Goal: Task Accomplishment & Management: Complete application form

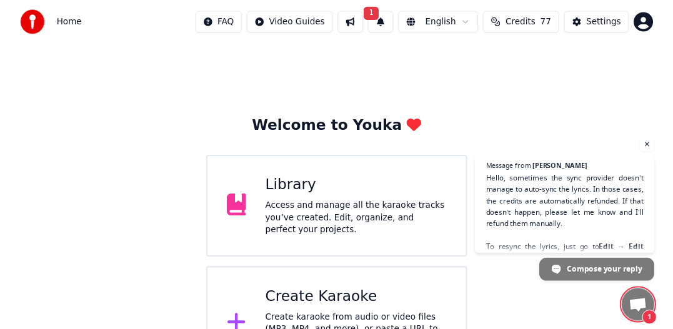
scroll to position [47, 0]
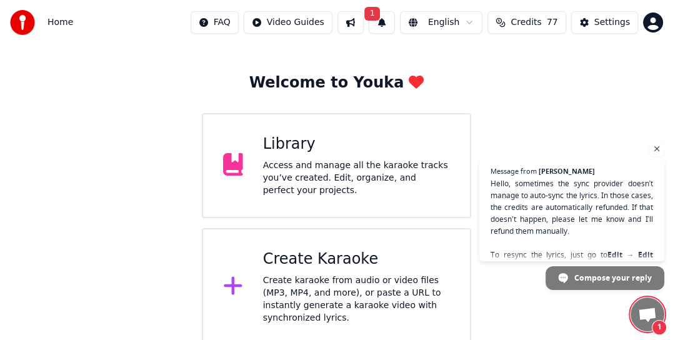
click at [295, 168] on div "Access and manage all the karaoke tracks you’ve created. Edit, organize, and pe…" at bounding box center [356, 177] width 187 height 37
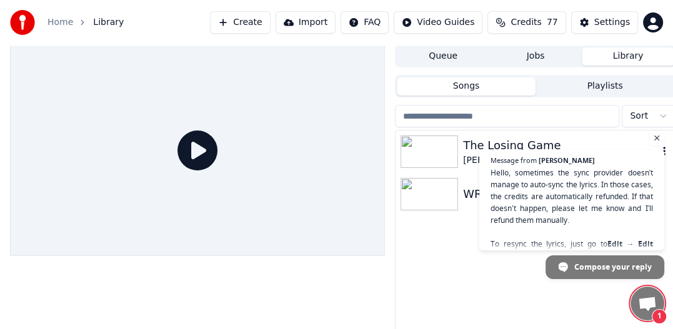
click at [432, 152] on img at bounding box center [428, 152] width 57 height 32
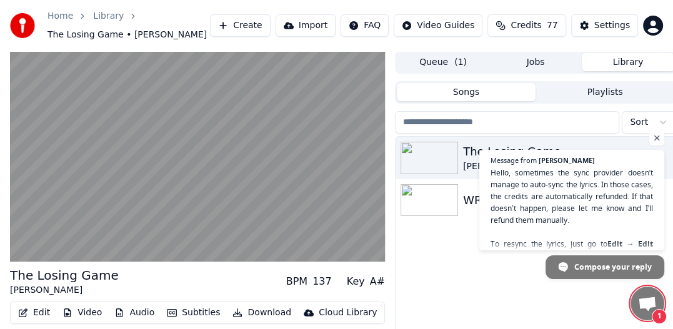
scroll to position [61, 0]
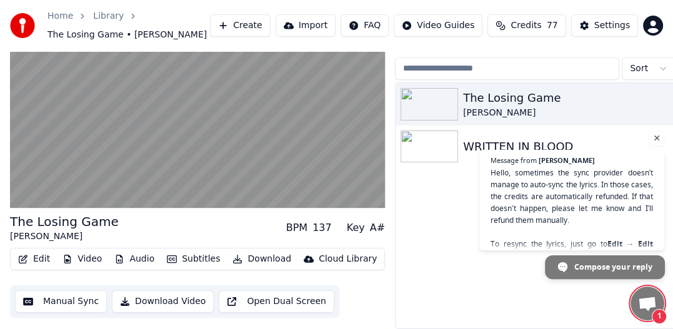
click at [576, 267] on span "Compose your reply" at bounding box center [613, 266] width 78 height 22
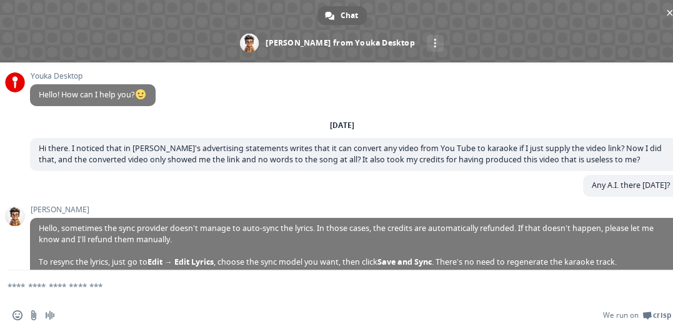
scroll to position [44, 0]
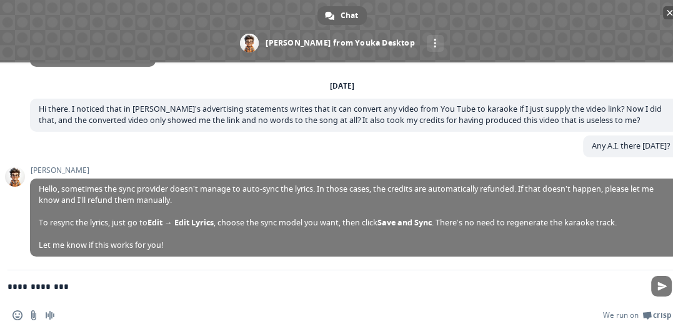
click at [666, 14] on span "Close chat" at bounding box center [669, 13] width 6 height 8
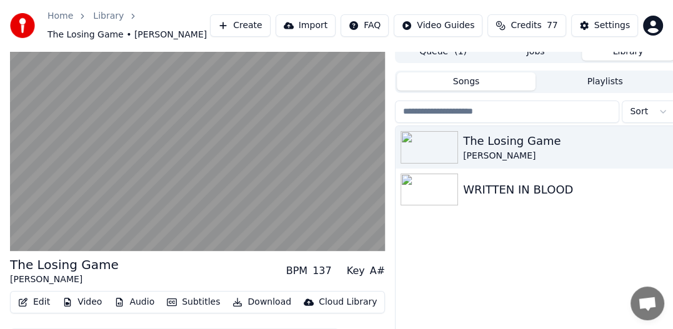
scroll to position [61, 0]
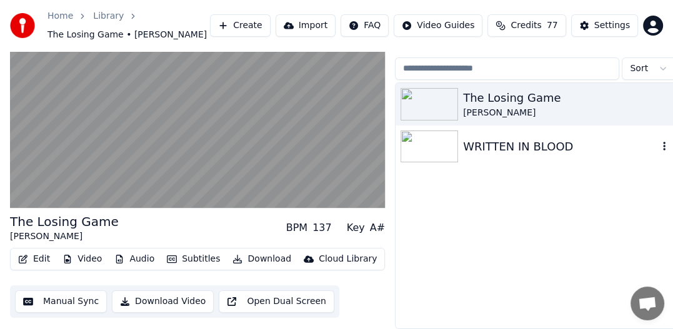
click at [486, 142] on div "WRITTEN IN BLOOD" at bounding box center [560, 146] width 195 height 17
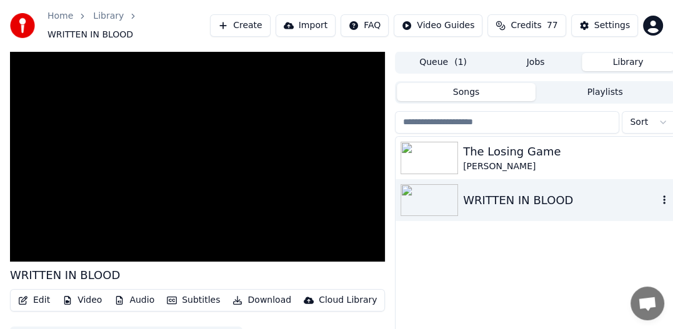
drag, startPoint x: 552, startPoint y: 145, endPoint x: 450, endPoint y: 210, distance: 121.6
click at [450, 210] on div "The Losing Game [PERSON_NAME] WRITTEN IN BLOOD" at bounding box center [535, 179] width 280 height 85
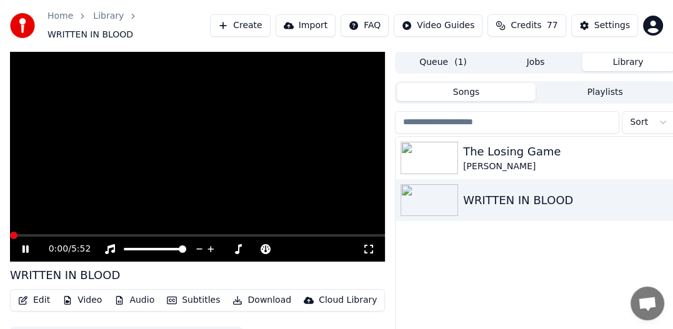
click at [238, 174] on video at bounding box center [197, 156] width 375 height 211
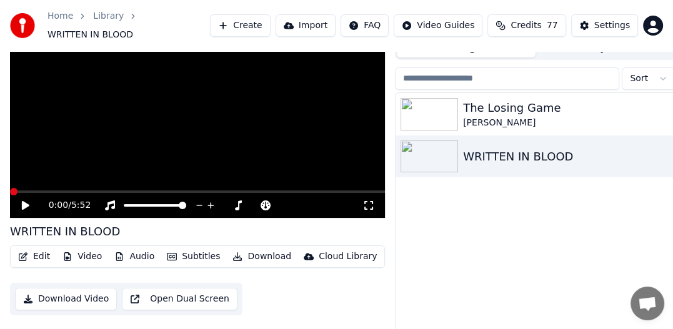
scroll to position [55, 0]
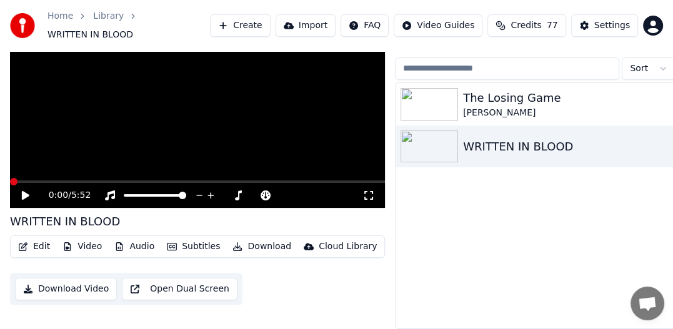
click at [647, 294] on span "Open chat" at bounding box center [647, 304] width 34 height 34
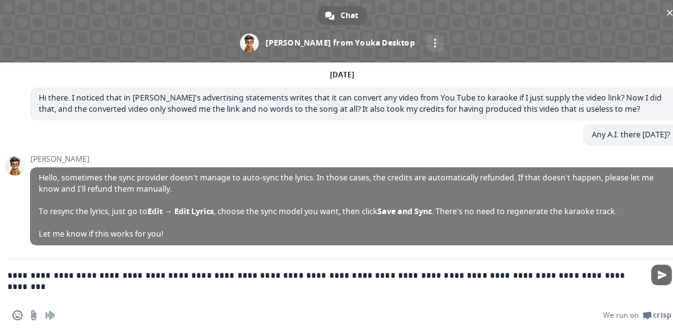
type textarea "**********"
click at [660, 272] on span "Send" at bounding box center [661, 274] width 9 height 9
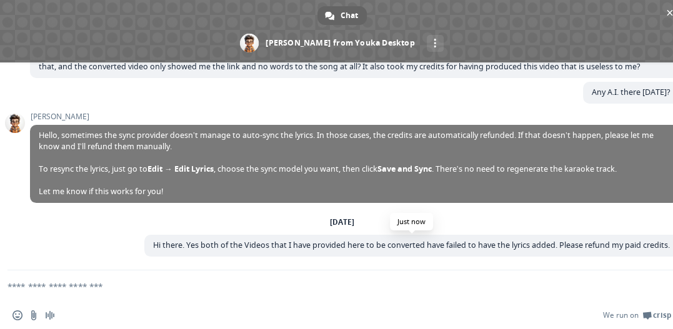
scroll to position [97, 0]
click at [670, 11] on span "Close chat" at bounding box center [669, 13] width 6 height 8
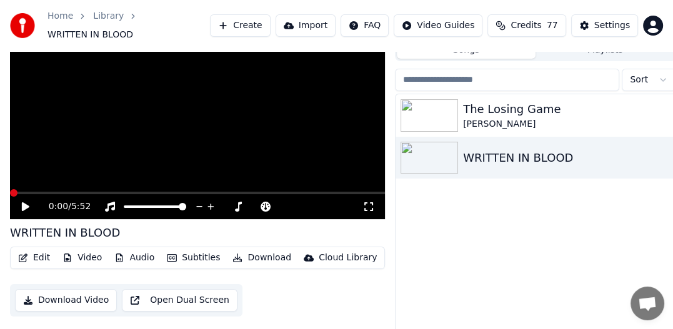
scroll to position [55, 0]
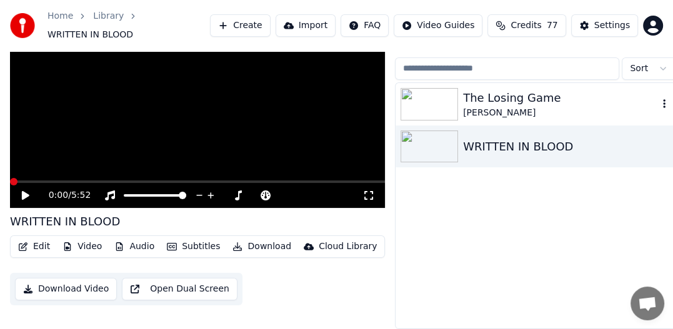
click at [507, 89] on div "The Losing Game" at bounding box center [560, 97] width 195 height 17
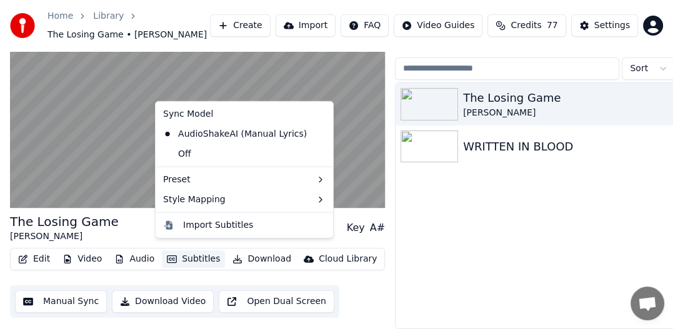
click at [189, 250] on button "Subtitles" at bounding box center [193, 258] width 63 height 17
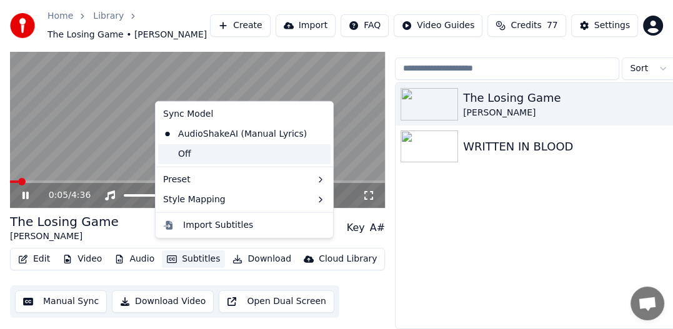
click at [200, 153] on div "Off" at bounding box center [244, 154] width 172 height 20
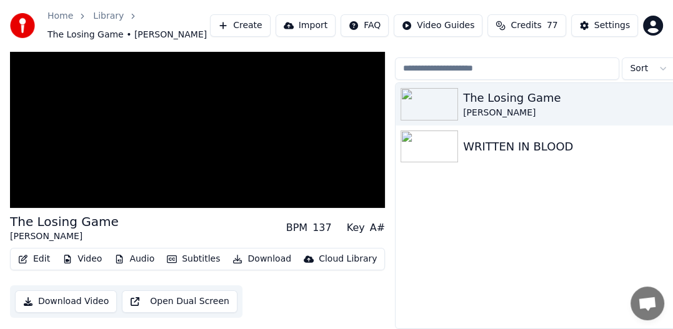
click at [30, 250] on button "Edit" at bounding box center [34, 258] width 42 height 17
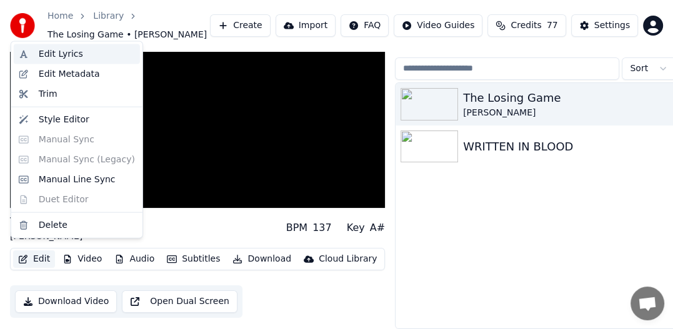
click at [71, 55] on div "Edit Lyrics" at bounding box center [61, 54] width 44 height 12
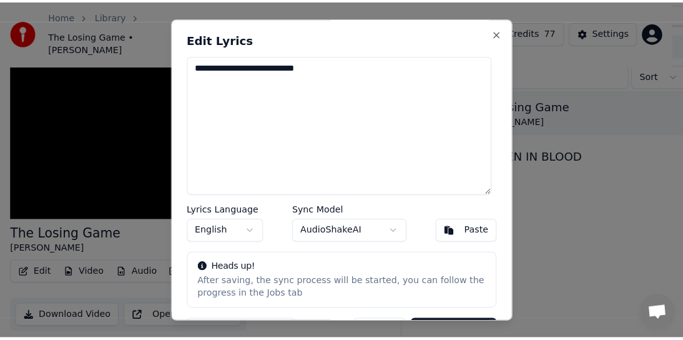
scroll to position [51, 0]
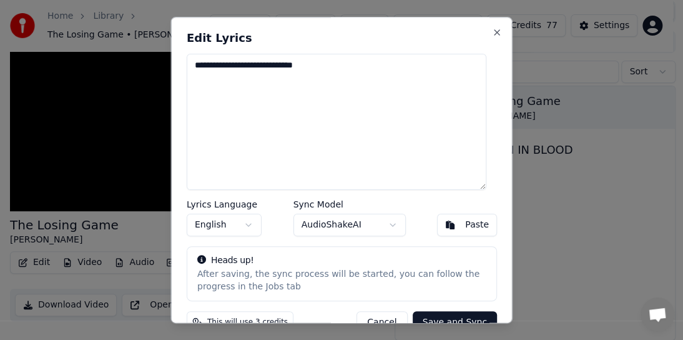
drag, startPoint x: 334, startPoint y: 66, endPoint x: 180, endPoint y: 65, distance: 154.2
click at [180, 65] on div "**********" at bounding box center [342, 170] width 342 height 306
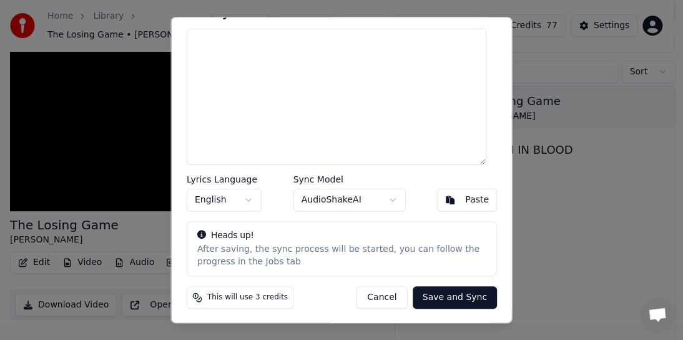
scroll to position [0, 0]
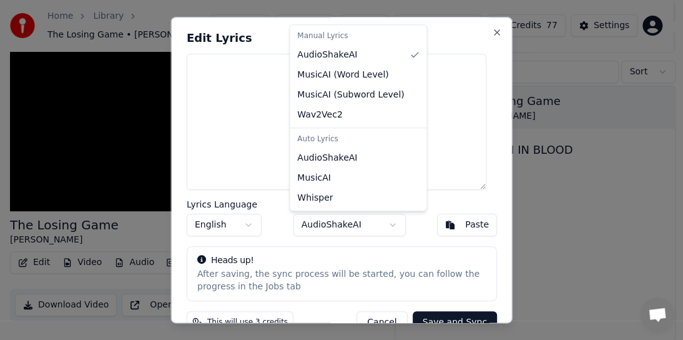
click at [322, 218] on body "Home Library The Losing Game • [PERSON_NAME] Create Import FAQ Video Guides Cre…" at bounding box center [336, 119] width 673 height 340
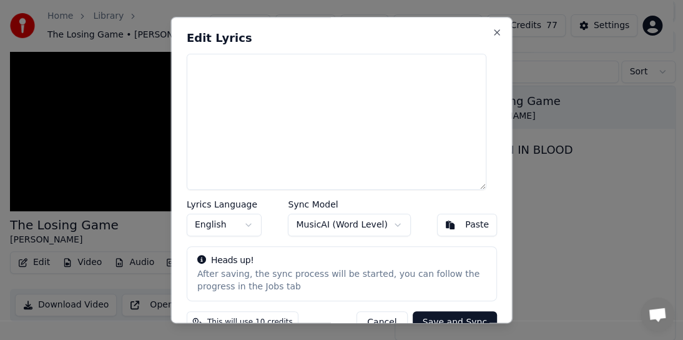
scroll to position [25, 0]
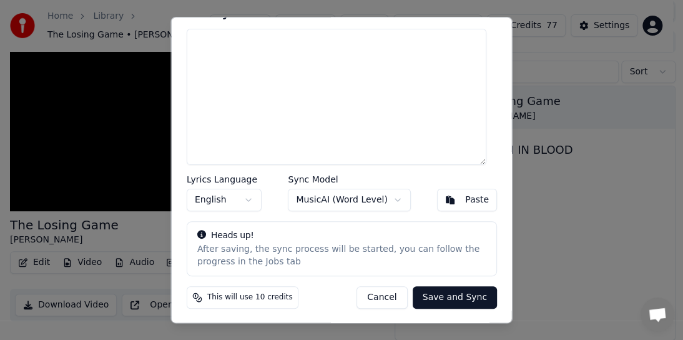
click at [452, 293] on button "Save and Sync" at bounding box center [454, 297] width 84 height 22
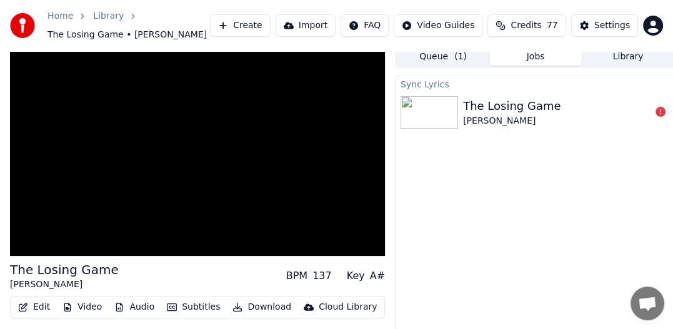
scroll to position [0, 0]
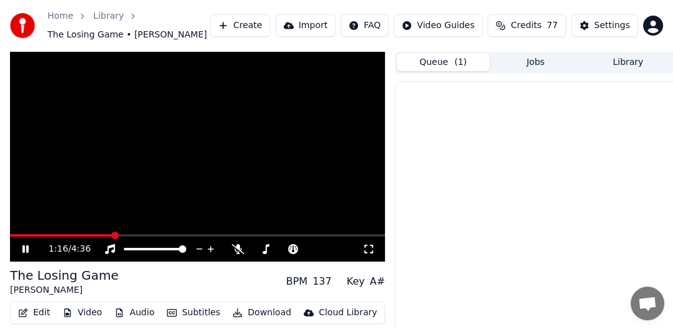
click at [441, 59] on button "Queue ( 1 )" at bounding box center [443, 62] width 92 height 18
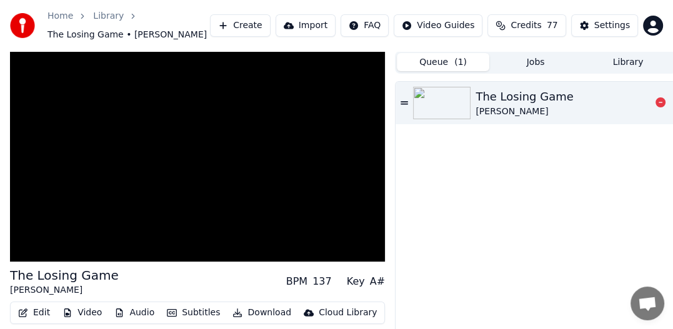
click at [498, 101] on div "The Losing Game" at bounding box center [523, 96] width 97 height 17
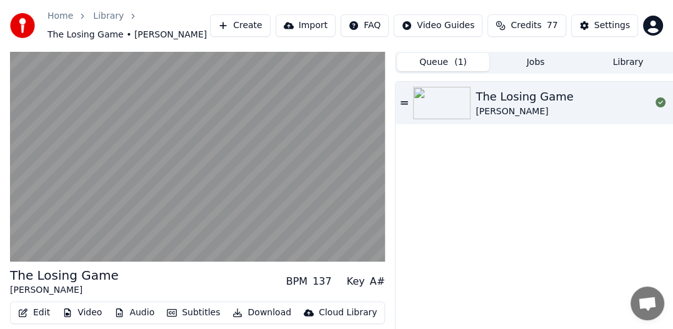
click at [541, 29] on span "Credits" at bounding box center [525, 25] width 31 height 12
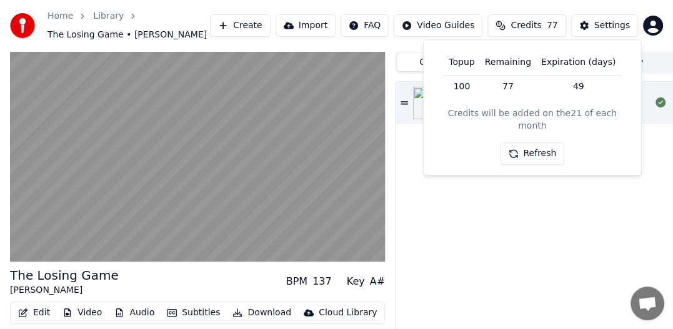
click at [541, 29] on span "Credits" at bounding box center [525, 25] width 31 height 12
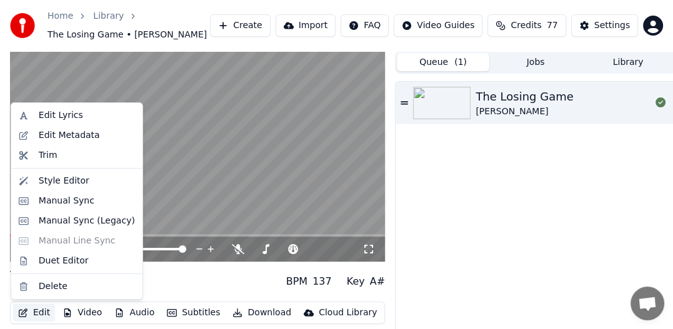
click at [44, 312] on button "Edit" at bounding box center [34, 312] width 42 height 17
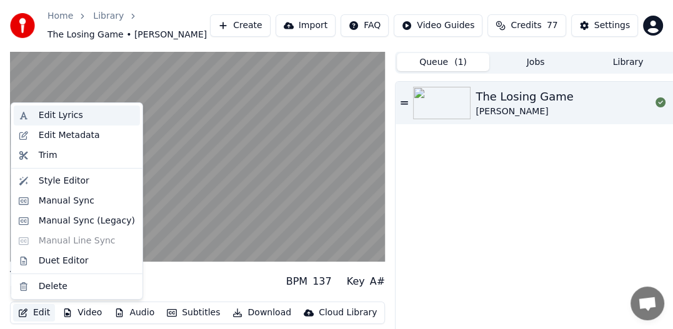
click at [68, 116] on div "Edit Lyrics" at bounding box center [61, 115] width 44 height 12
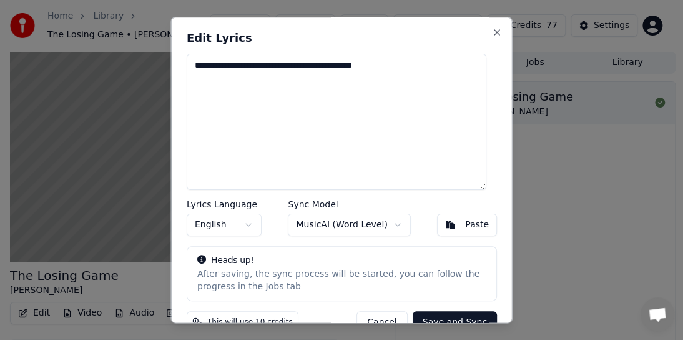
type textarea "**********"
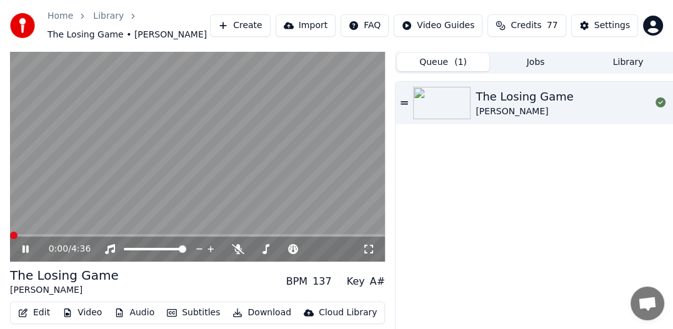
click at [147, 160] on video at bounding box center [197, 156] width 375 height 211
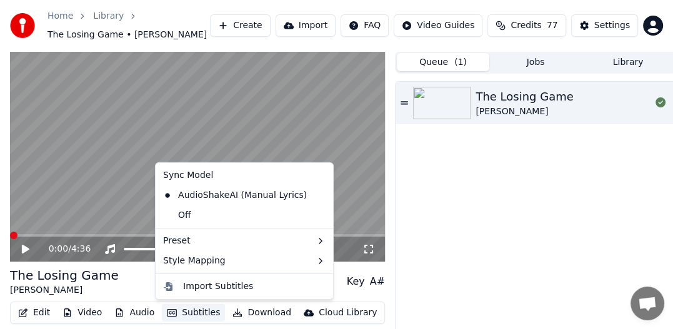
click at [202, 315] on button "Subtitles" at bounding box center [193, 312] width 63 height 17
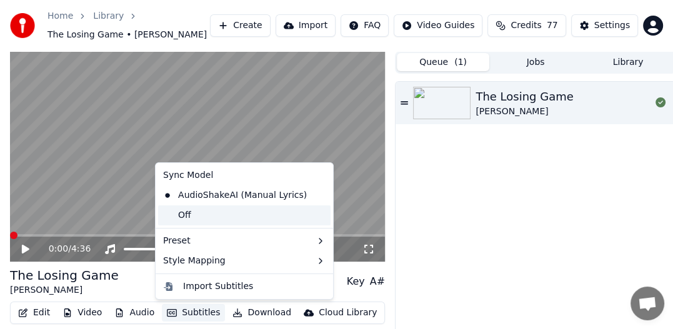
click at [189, 219] on div "Off" at bounding box center [244, 215] width 172 height 20
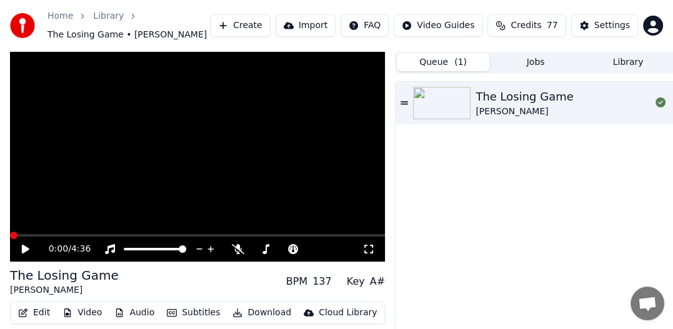
click at [204, 215] on video at bounding box center [197, 156] width 375 height 211
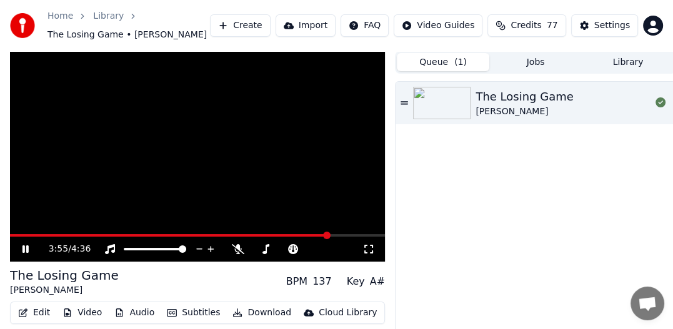
click at [323, 239] on span at bounding box center [326, 235] width 7 height 7
click at [52, 197] on video at bounding box center [197, 156] width 375 height 211
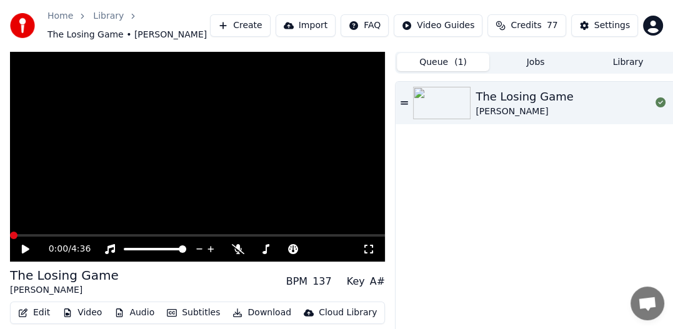
click at [10, 236] on span at bounding box center [13, 235] width 7 height 7
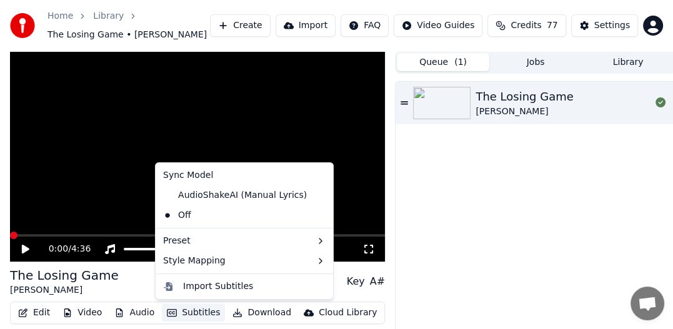
click at [173, 310] on button "Subtitles" at bounding box center [193, 312] width 63 height 17
click at [212, 195] on div "AudioShakeAI (Manual Lyrics)" at bounding box center [235, 195] width 154 height 20
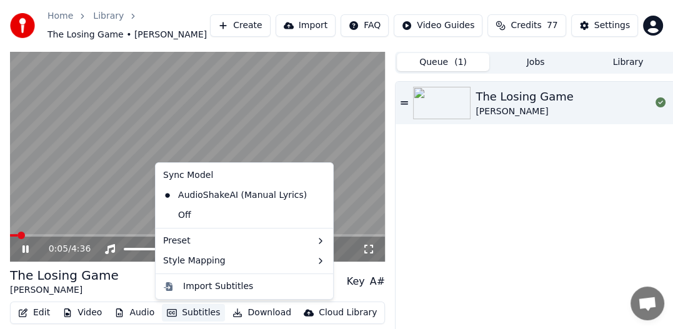
click at [183, 317] on button "Subtitles" at bounding box center [193, 312] width 63 height 17
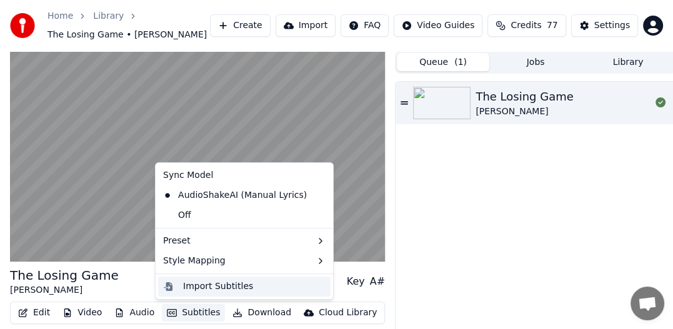
click at [197, 288] on div "Import Subtitles" at bounding box center [218, 286] width 70 height 12
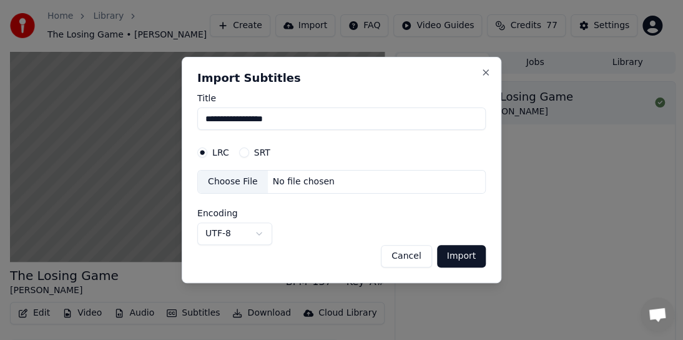
click at [448, 252] on button "Import" at bounding box center [461, 256] width 49 height 22
click at [490, 70] on button "Close" at bounding box center [486, 72] width 10 height 10
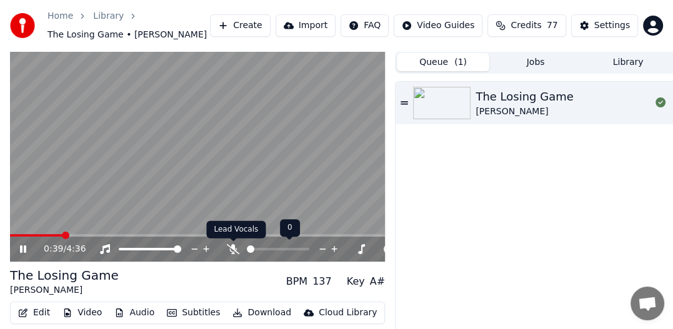
click at [233, 249] on icon at bounding box center [233, 249] width 12 height 10
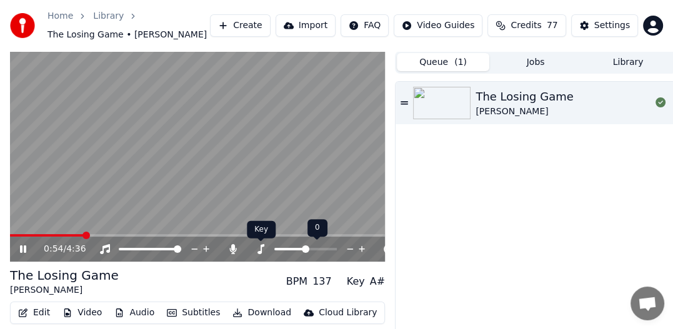
click at [260, 250] on icon at bounding box center [260, 249] width 12 height 10
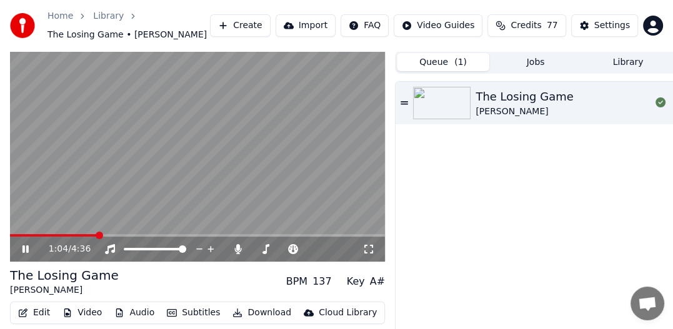
scroll to position [42, 0]
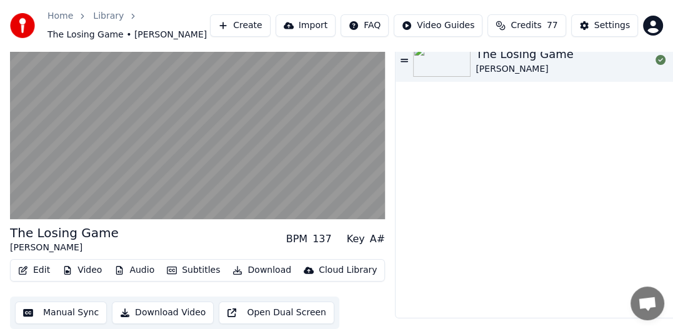
click at [60, 309] on button "Manual Sync" at bounding box center [61, 313] width 92 height 22
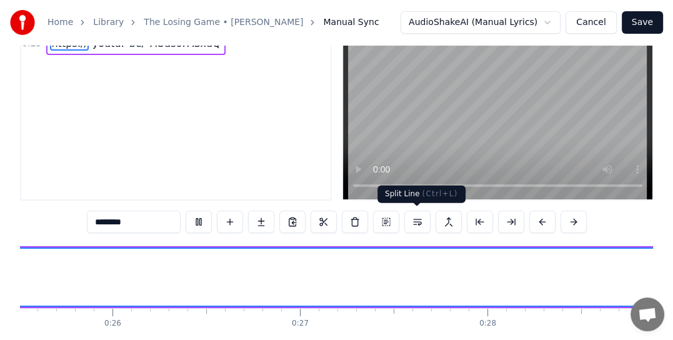
scroll to position [97, 0]
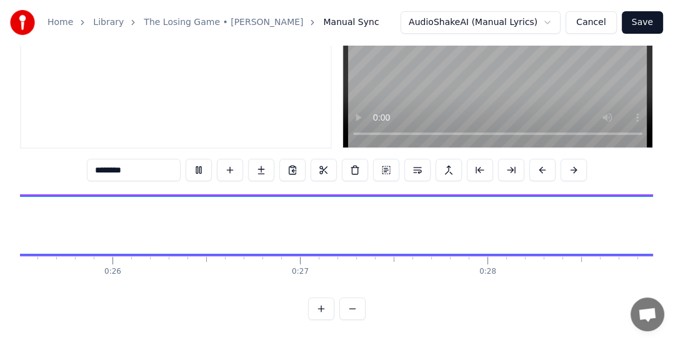
click at [594, 26] on button "Cancel" at bounding box center [590, 22] width 51 height 22
click at [598, 29] on button "Cancel" at bounding box center [590, 22] width 51 height 22
click at [598, 21] on button "Cancel" at bounding box center [590, 22] width 51 height 22
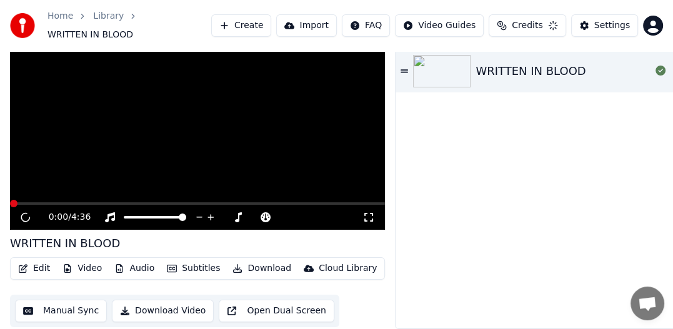
scroll to position [97, 0]
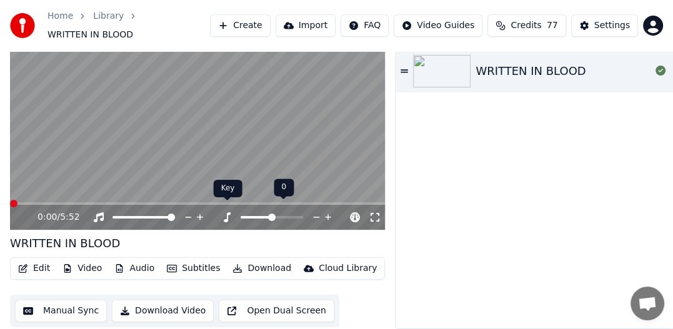
click at [227, 212] on icon at bounding box center [227, 217] width 7 height 10
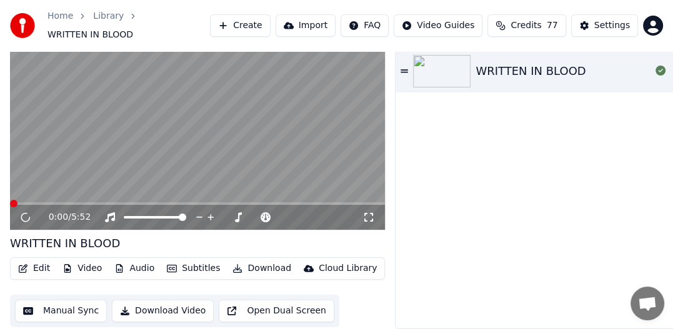
click at [106, 167] on video at bounding box center [197, 124] width 375 height 211
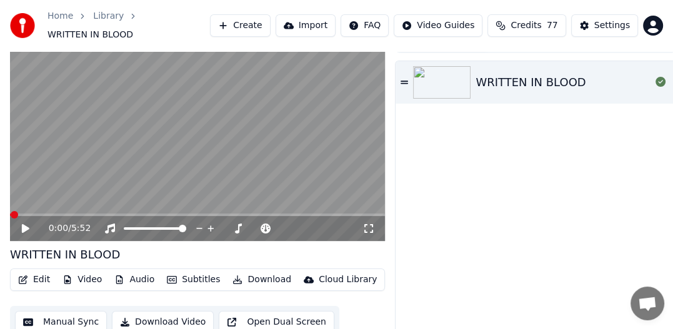
scroll to position [0, 0]
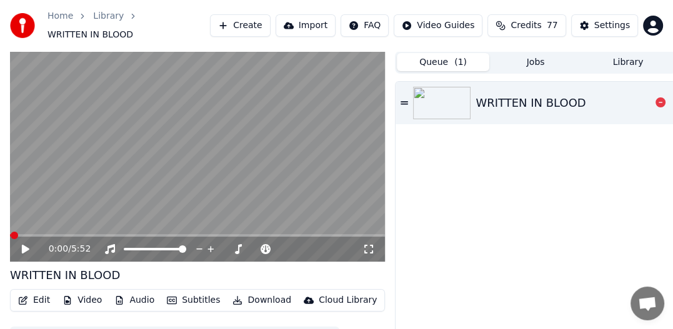
click at [517, 95] on div "WRITTEN IN BLOOD" at bounding box center [530, 102] width 110 height 17
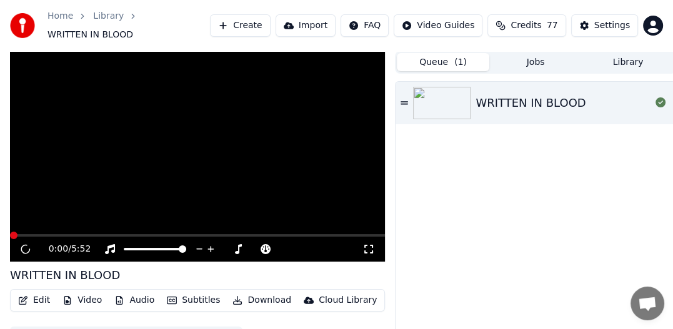
click at [535, 57] on button "Jobs" at bounding box center [535, 62] width 92 height 18
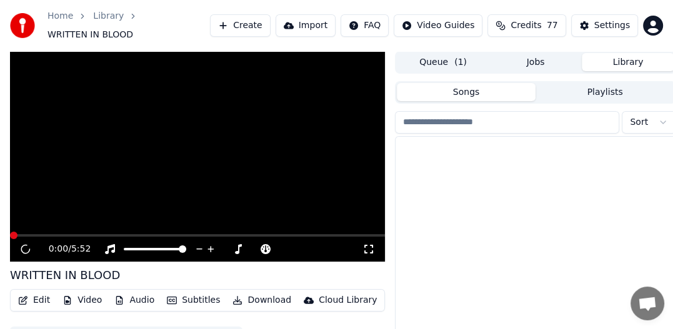
click at [625, 55] on button "Library" at bounding box center [627, 62] width 92 height 18
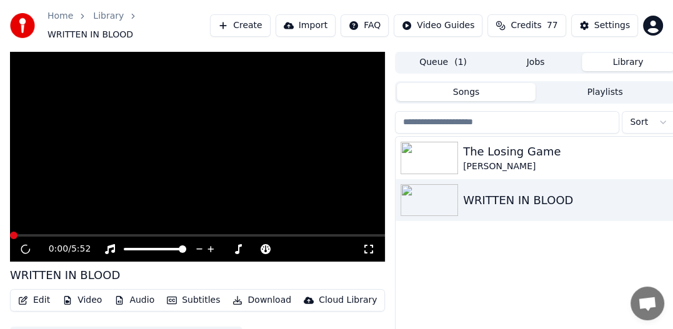
click at [641, 301] on span "Open chat" at bounding box center [647, 305] width 20 height 16
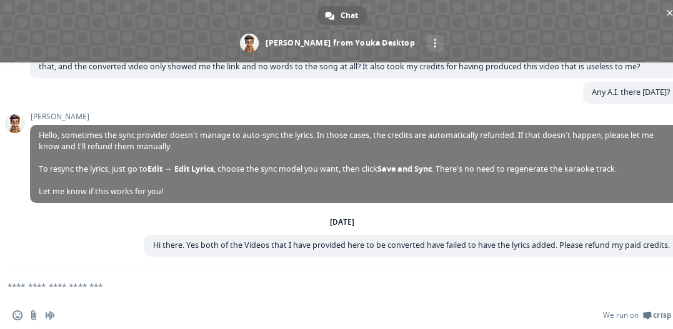
click at [37, 285] on textarea "Compose your message..." at bounding box center [326, 285] width 638 height 31
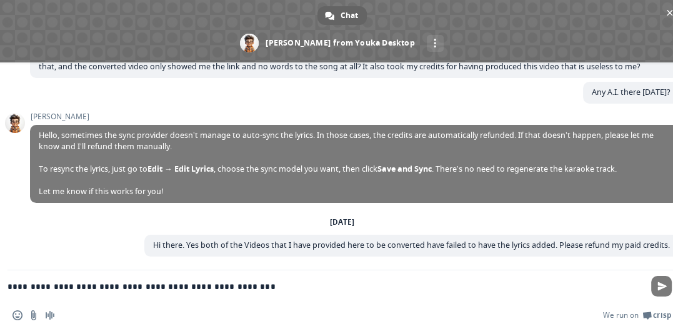
click at [100, 285] on textarea "**********" at bounding box center [326, 285] width 638 height 31
click at [96, 282] on textarea "**********" at bounding box center [326, 285] width 638 height 31
click at [170, 283] on textarea "**********" at bounding box center [326, 285] width 638 height 31
click at [259, 287] on textarea "**********" at bounding box center [326, 285] width 638 height 31
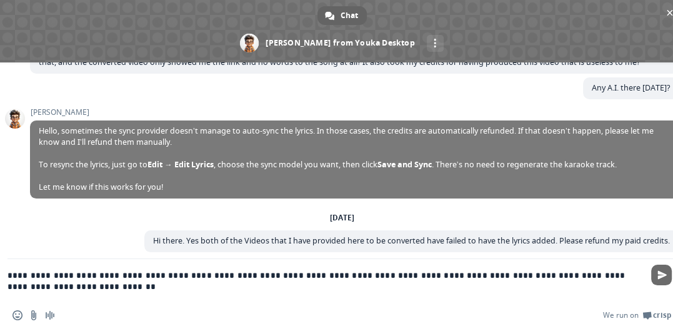
type textarea "**********"
click at [663, 274] on span "Send" at bounding box center [661, 274] width 9 height 9
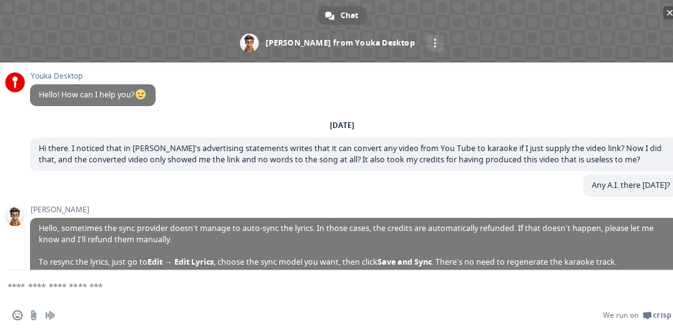
click at [669, 12] on span "Close chat" at bounding box center [669, 13] width 6 height 8
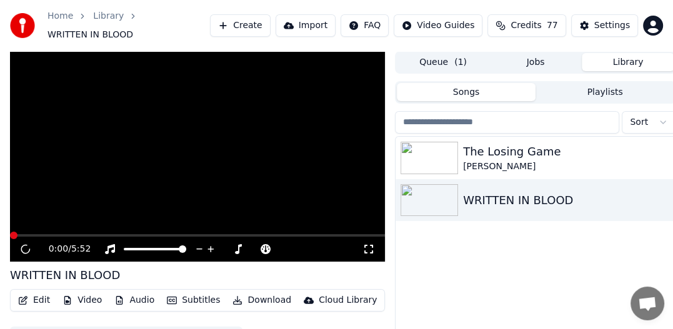
click at [596, 134] on div at bounding box center [535, 135] width 281 height 2
click at [466, 84] on button "Songs" at bounding box center [466, 92] width 139 height 18
click at [68, 22] on link "Home" at bounding box center [60, 16] width 26 height 12
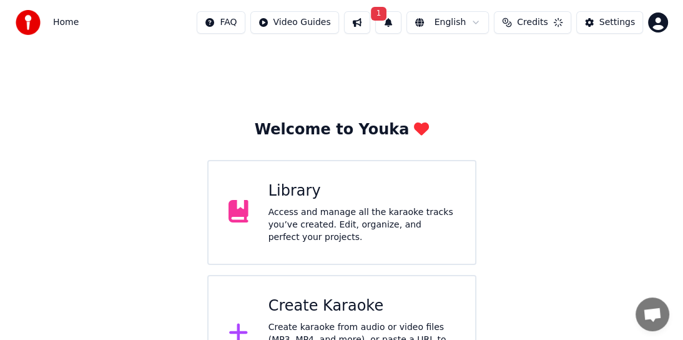
scroll to position [47, 0]
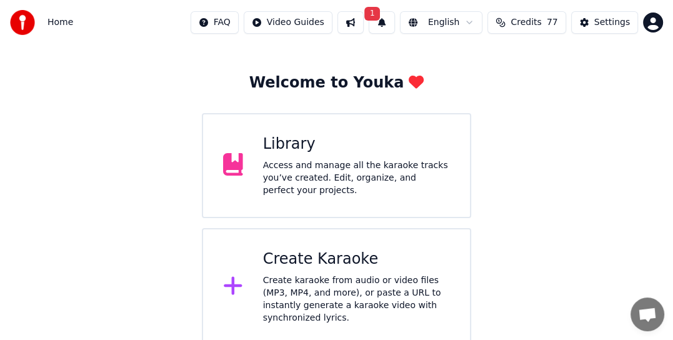
click at [280, 274] on div "Create karaoke from audio or video files (MP3, MP4, and more), or paste a URL t…" at bounding box center [356, 299] width 187 height 50
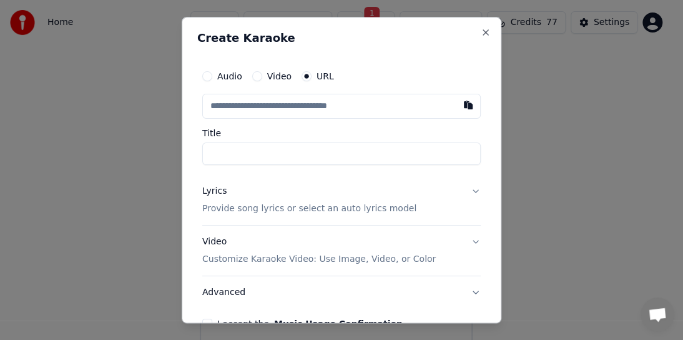
click at [227, 211] on p "Provide song lyrics or select an auto lyrics model" at bounding box center [309, 208] width 214 height 12
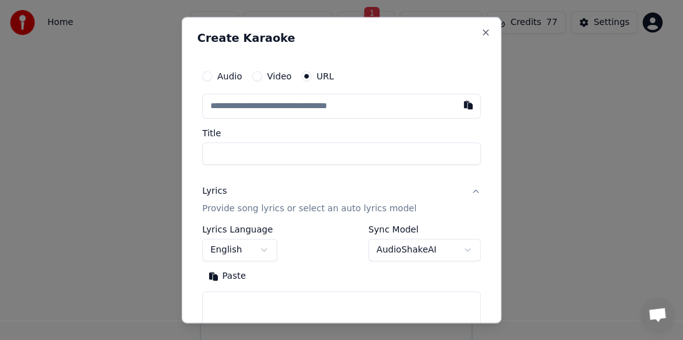
click at [222, 135] on label "Title" at bounding box center [341, 133] width 278 height 9
click at [222, 142] on input "Title" at bounding box center [341, 153] width 278 height 22
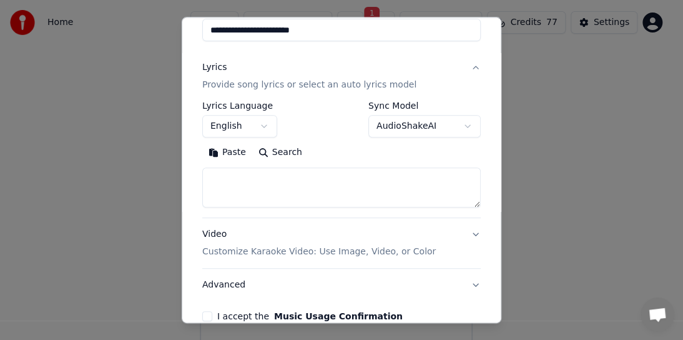
scroll to position [125, 0]
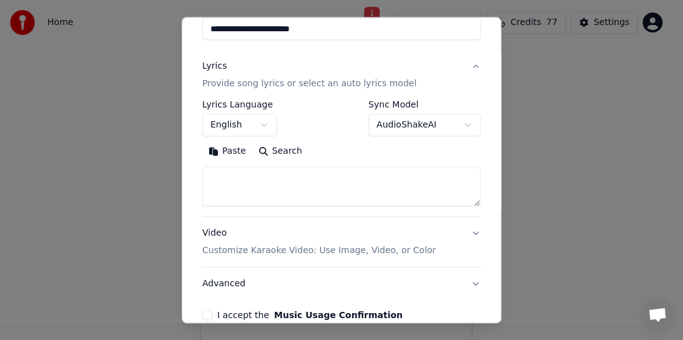
type input "**********"
click at [225, 177] on textarea at bounding box center [341, 186] width 278 height 40
click at [237, 190] on textarea at bounding box center [341, 186] width 278 height 40
click at [262, 149] on button "Search" at bounding box center [280, 151] width 56 height 20
click at [284, 152] on div "Paste Search" at bounding box center [341, 151] width 278 height 20
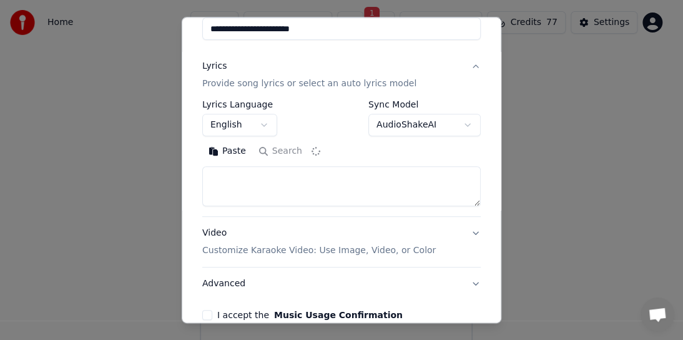
scroll to position [62, 0]
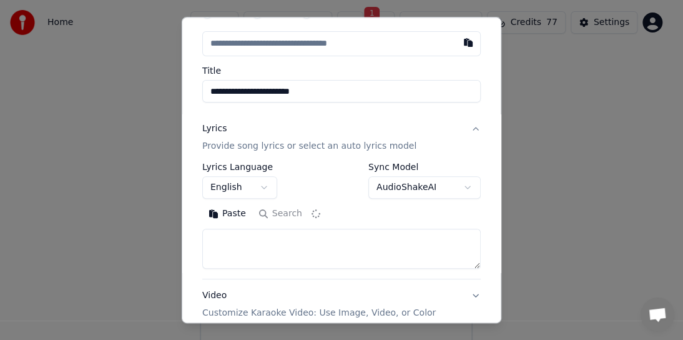
click at [222, 215] on button "Paste" at bounding box center [227, 214] width 50 height 20
type textarea "**********"
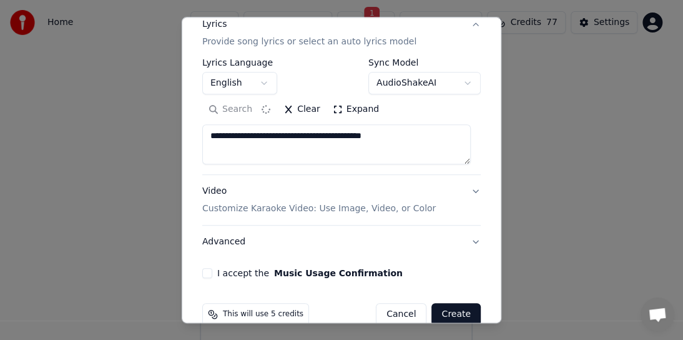
scroll to position [189, 0]
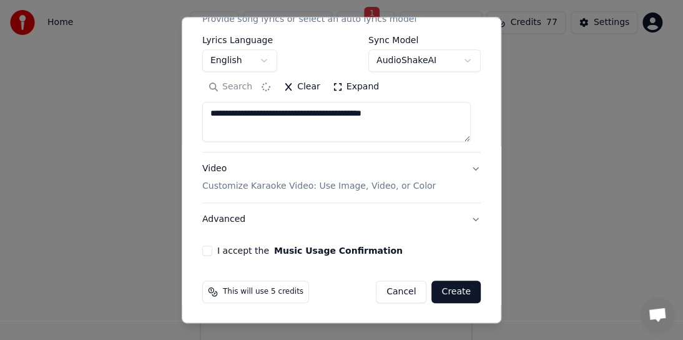
click at [287, 83] on button "Clear" at bounding box center [301, 87] width 49 height 20
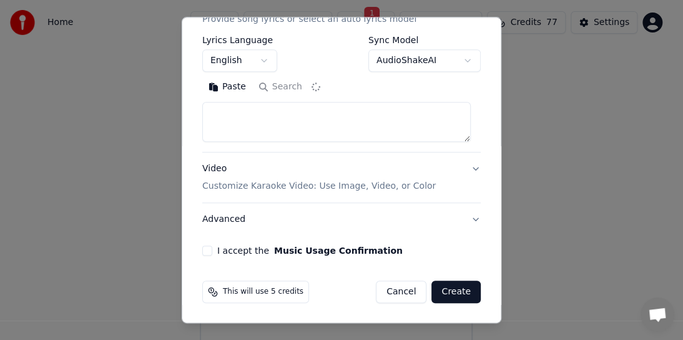
click at [264, 129] on textarea at bounding box center [336, 122] width 269 height 40
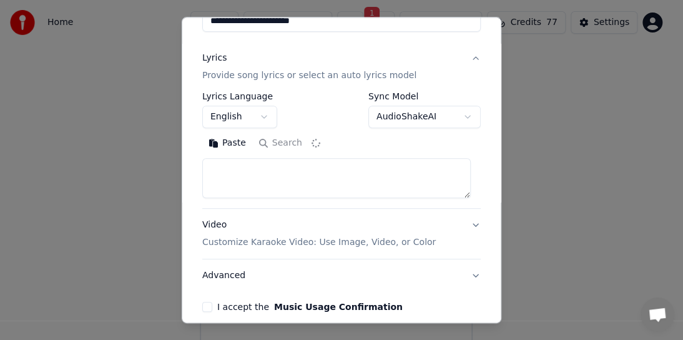
scroll to position [0, 0]
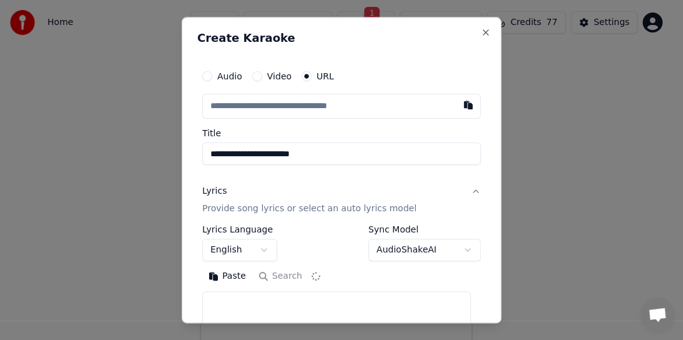
click at [304, 110] on input "text" at bounding box center [341, 106] width 278 height 25
type textarea "**********"
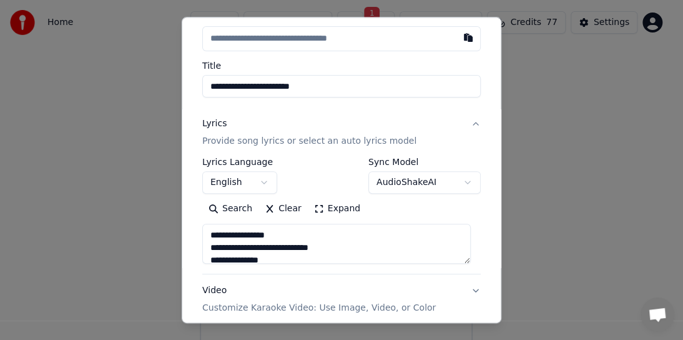
scroll to position [2, 0]
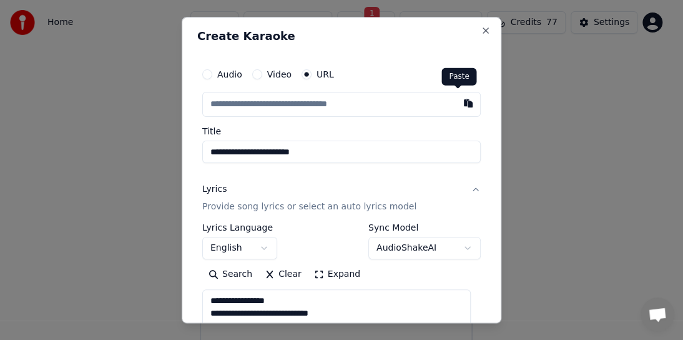
click at [456, 105] on button "button" at bounding box center [468, 103] width 25 height 22
type input "**********"
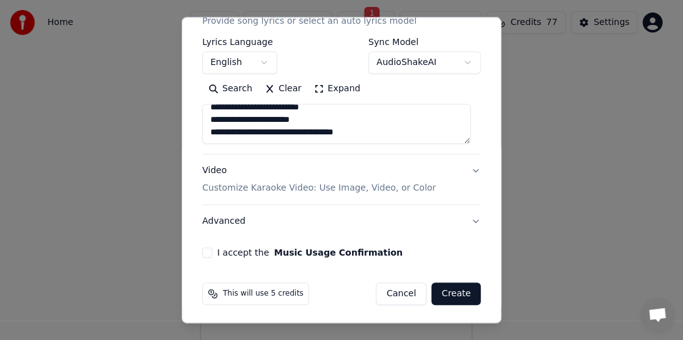
scroll to position [189, 0]
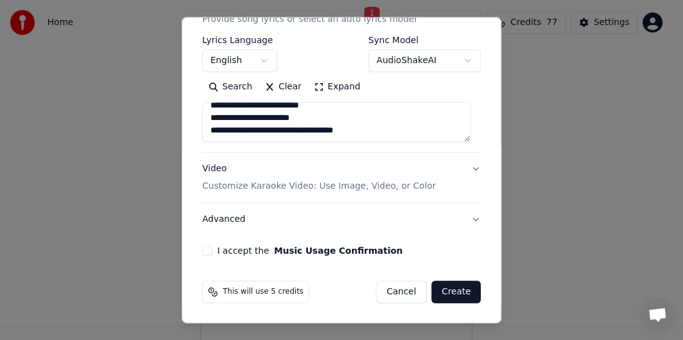
click at [455, 292] on button "Create" at bounding box center [455, 291] width 49 height 22
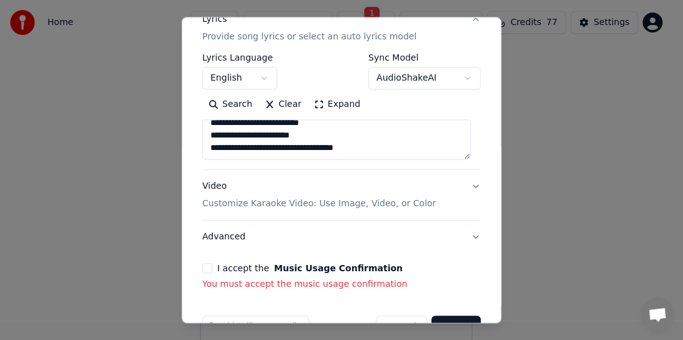
scroll to position [207, 0]
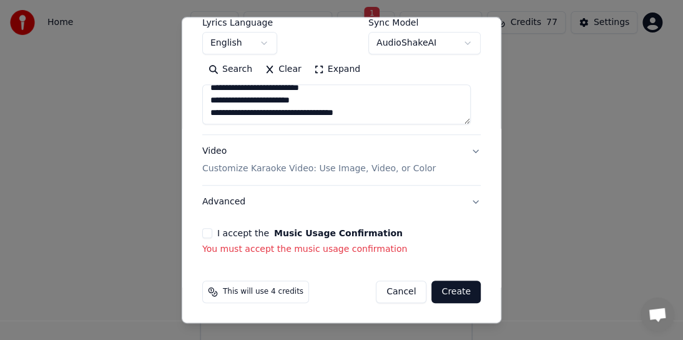
type input "**********"
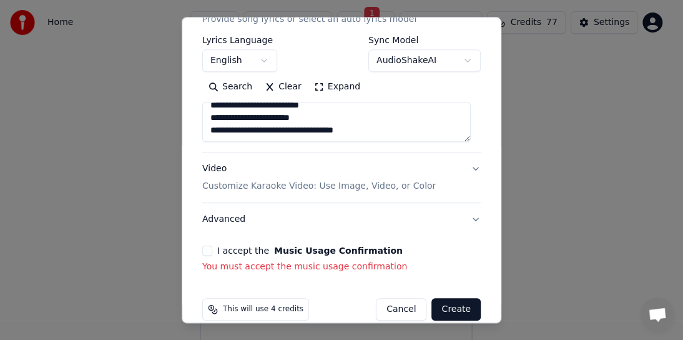
click at [208, 249] on button "I accept the Music Usage Confirmation" at bounding box center [207, 250] width 10 height 10
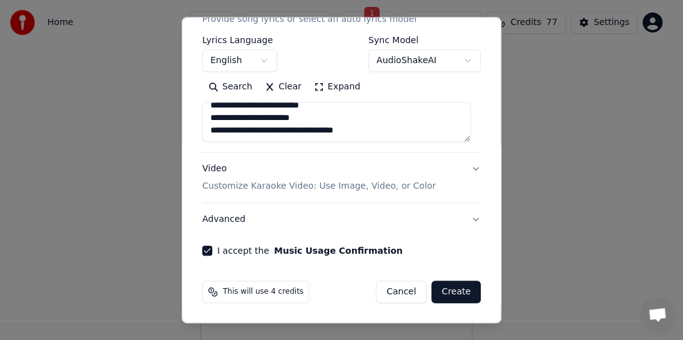
click at [446, 288] on button "Create" at bounding box center [455, 291] width 49 height 22
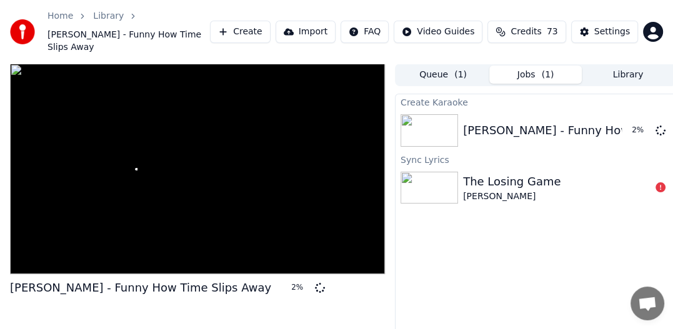
click at [254, 240] on div at bounding box center [197, 169] width 375 height 211
click at [315, 283] on icon at bounding box center [320, 288] width 10 height 10
click at [535, 66] on button "Jobs ( 1 )" at bounding box center [535, 75] width 92 height 18
click at [662, 125] on icon at bounding box center [660, 130] width 10 height 10
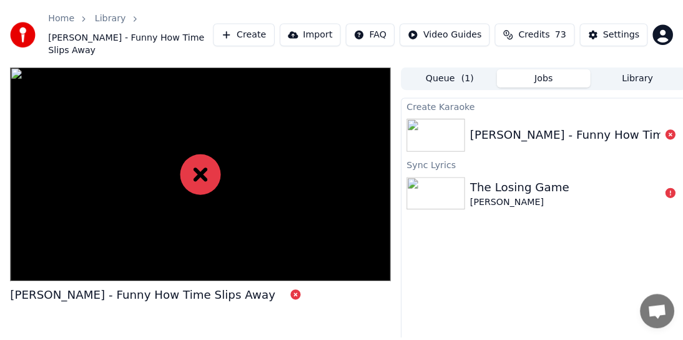
scroll to position [40, 0]
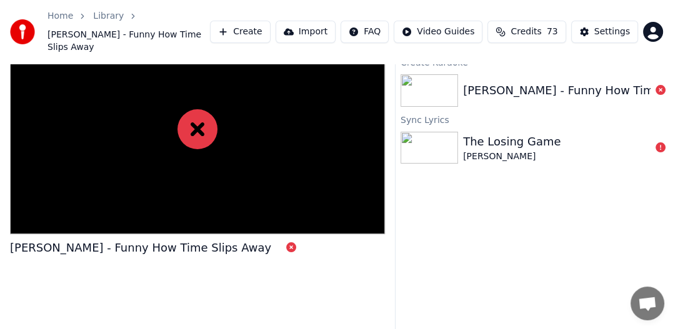
click at [576, 82] on div "[PERSON_NAME] - Funny How Time Slips Away" at bounding box center [593, 90] width 261 height 17
click at [470, 82] on div "[PERSON_NAME] - Funny How Time Slips Away" at bounding box center [593, 90] width 261 height 17
click at [475, 82] on div "[PERSON_NAME] - Funny How Time Slips Away" at bounding box center [593, 90] width 261 height 17
click at [195, 115] on icon at bounding box center [197, 129] width 40 height 40
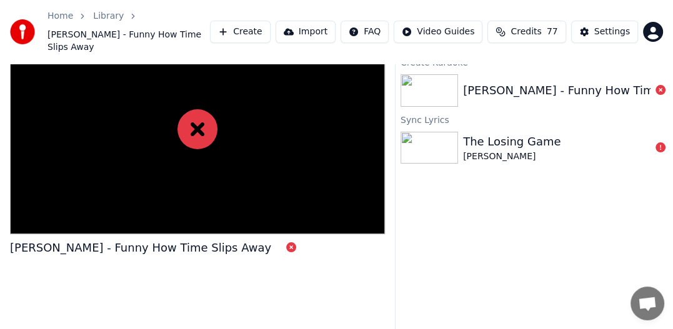
click at [288, 126] on div at bounding box center [197, 129] width 375 height 211
click at [473, 133] on div "The Losing Game" at bounding box center [511, 141] width 97 height 17
click at [441, 85] on img at bounding box center [428, 90] width 57 height 32
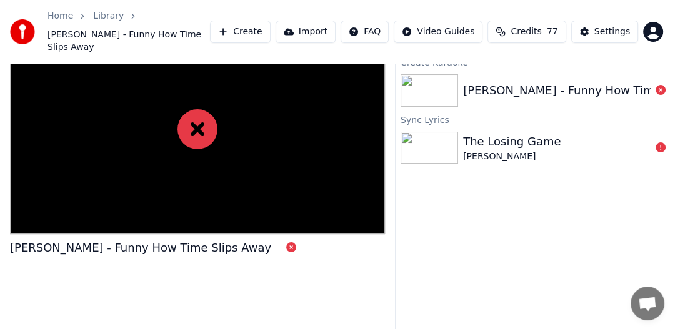
click at [505, 82] on div "[PERSON_NAME] - Funny How Time Slips Away" at bounding box center [593, 90] width 261 height 17
click at [59, 17] on link "Home" at bounding box center [60, 16] width 26 height 12
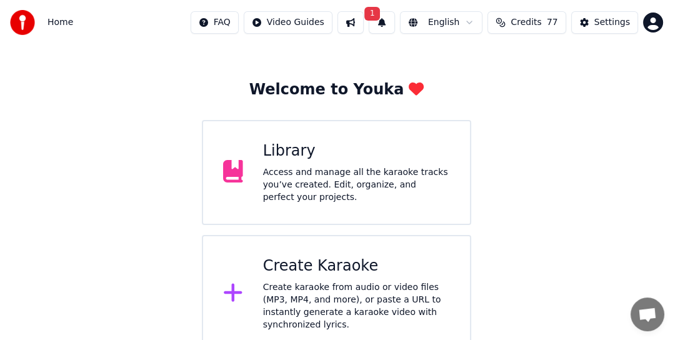
click at [296, 267] on div "Create Karaoke" at bounding box center [356, 266] width 187 height 20
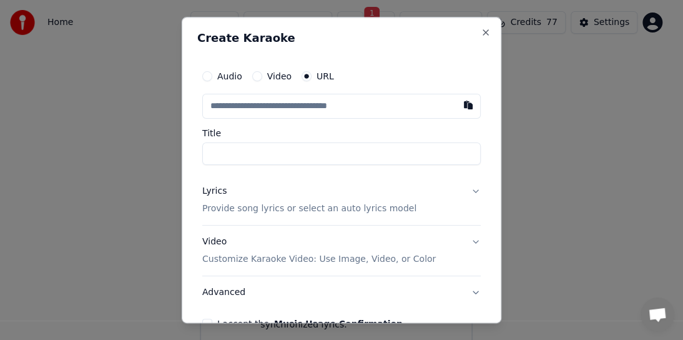
click at [234, 102] on input "text" at bounding box center [341, 106] width 278 height 25
click at [462, 107] on button "button" at bounding box center [468, 105] width 25 height 22
type input "**********"
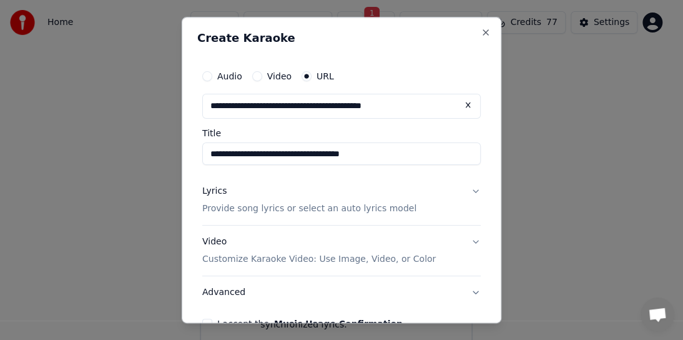
type input "**********"
click at [214, 134] on label "Title" at bounding box center [341, 133] width 278 height 9
click at [214, 142] on input "**********" at bounding box center [341, 153] width 278 height 22
click at [298, 207] on p "Provide song lyrics or select an auto lyrics model" at bounding box center [309, 208] width 214 height 12
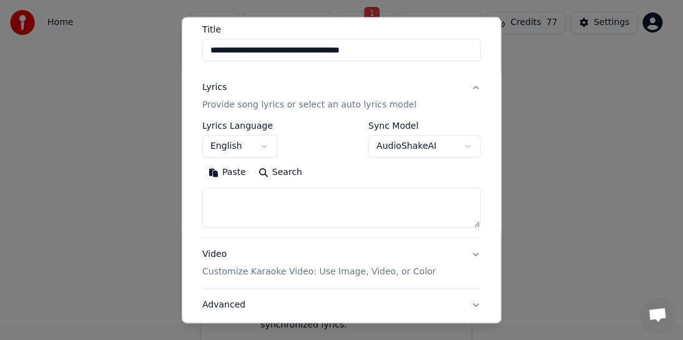
scroll to position [125, 0]
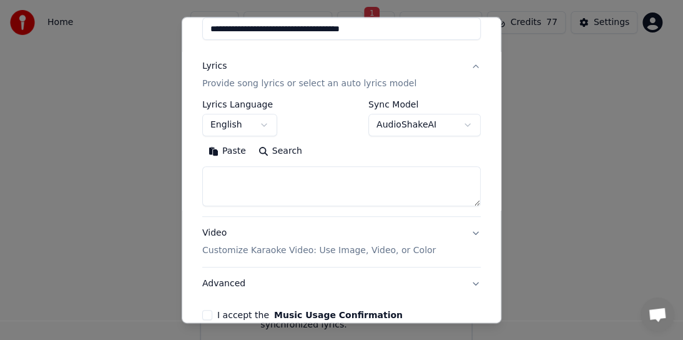
click at [277, 150] on button "Search" at bounding box center [280, 151] width 56 height 20
click at [241, 250] on p "Customize Karaoke Video: Use Image, Video, or Color" at bounding box center [319, 250] width 234 height 12
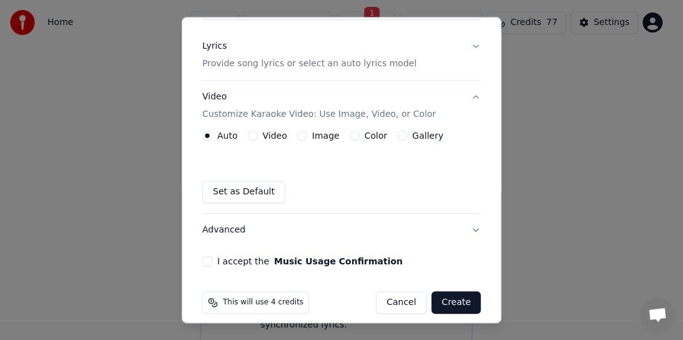
scroll to position [155, 0]
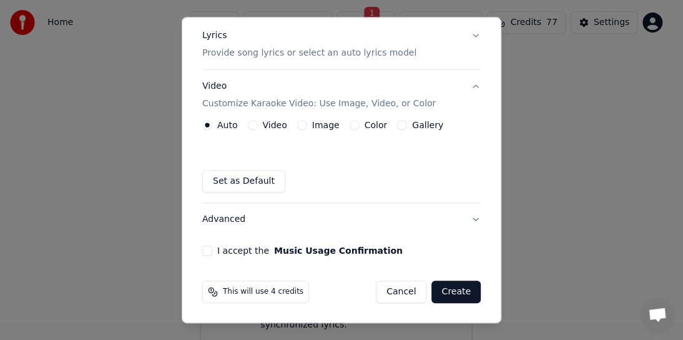
click at [323, 129] on label "Image" at bounding box center [325, 125] width 27 height 9
click at [307, 129] on button "Image" at bounding box center [302, 125] width 10 height 10
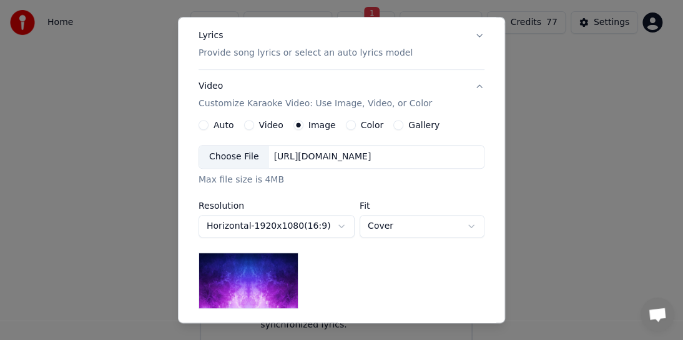
click at [417, 127] on label "Gallery" at bounding box center [423, 125] width 31 height 9
click at [403, 127] on button "Gallery" at bounding box center [398, 125] width 10 height 10
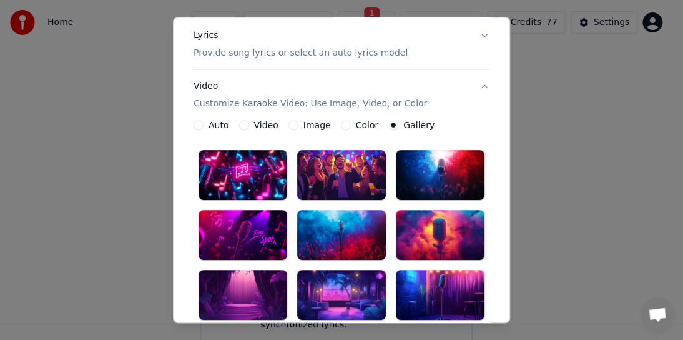
click at [416, 127] on label "Gallery" at bounding box center [418, 125] width 31 height 9
click at [398, 127] on button "Gallery" at bounding box center [393, 125] width 10 height 10
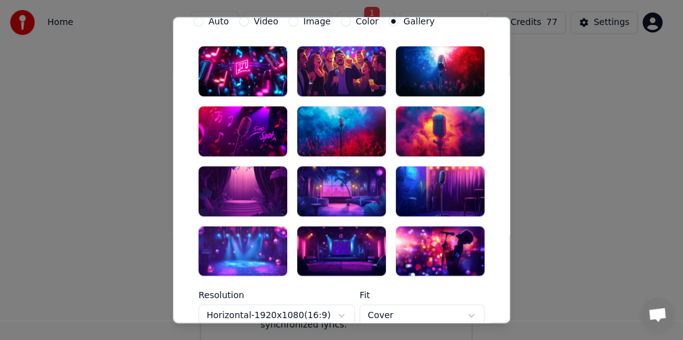
scroll to position [134, 0]
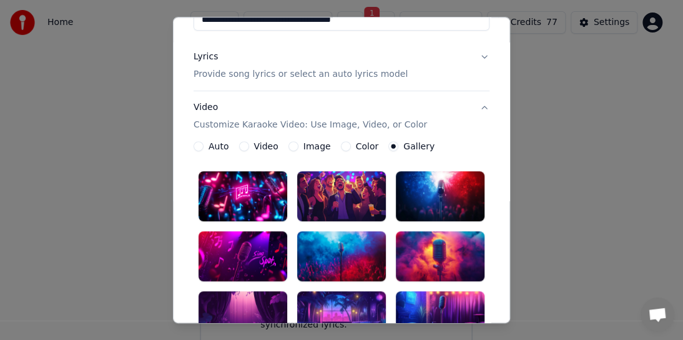
click at [212, 145] on label "Auto" at bounding box center [219, 146] width 21 height 9
click at [204, 145] on button "Auto" at bounding box center [199, 146] width 10 height 10
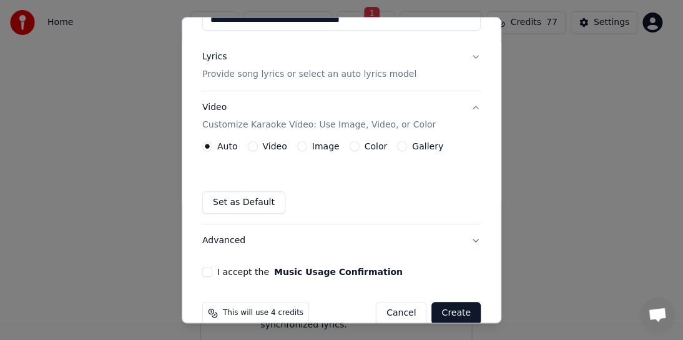
scroll to position [155, 0]
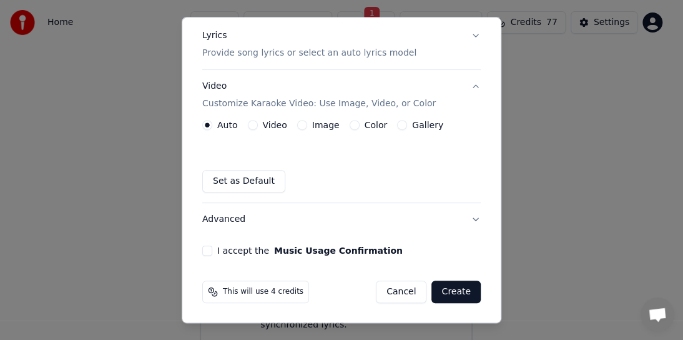
click at [319, 125] on label "Image" at bounding box center [325, 125] width 27 height 9
click at [307, 125] on button "Image" at bounding box center [302, 125] width 10 height 10
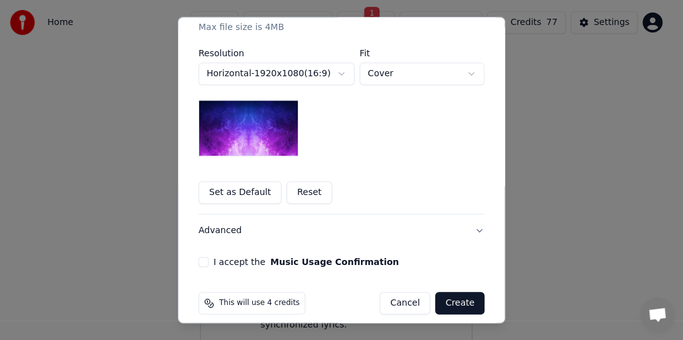
scroll to position [319, 0]
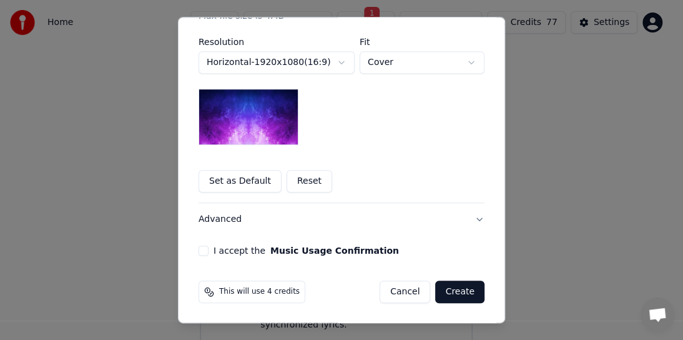
click at [212, 222] on button "Advanced" at bounding box center [342, 219] width 286 height 32
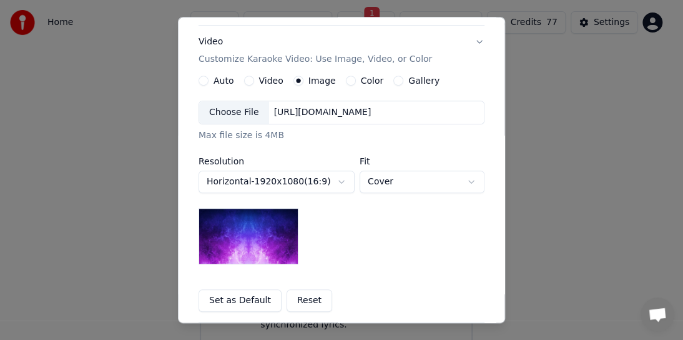
scroll to position [119, 0]
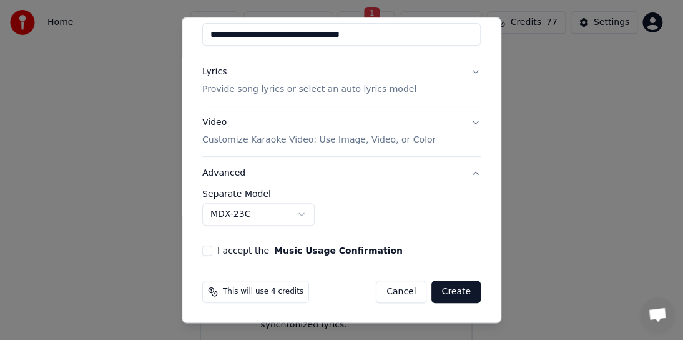
click at [300, 212] on body "Home FAQ Video Guides 1 English Credits 77 Settings Welcome to Youka Library Ac…" at bounding box center [336, 156] width 673 height 392
click at [589, 195] on div at bounding box center [341, 170] width 683 height 340
click at [466, 175] on button "Advanced" at bounding box center [341, 173] width 278 height 32
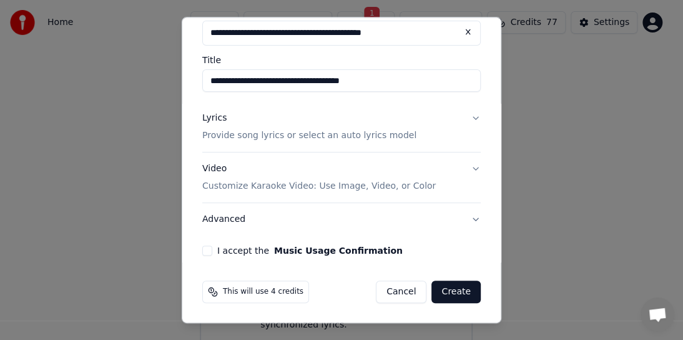
scroll to position [73, 0]
click at [349, 136] on p "Provide song lyrics or select an auto lyrics model" at bounding box center [309, 135] width 214 height 12
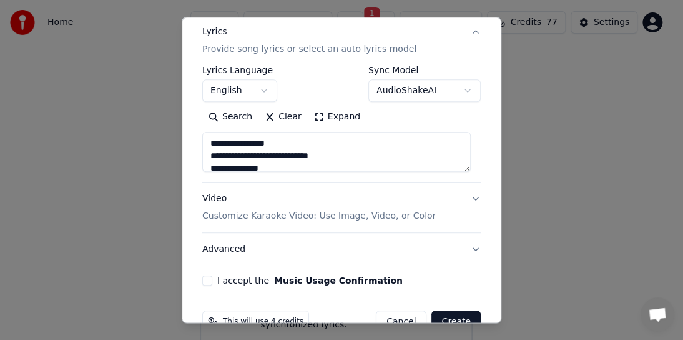
scroll to position [189, 0]
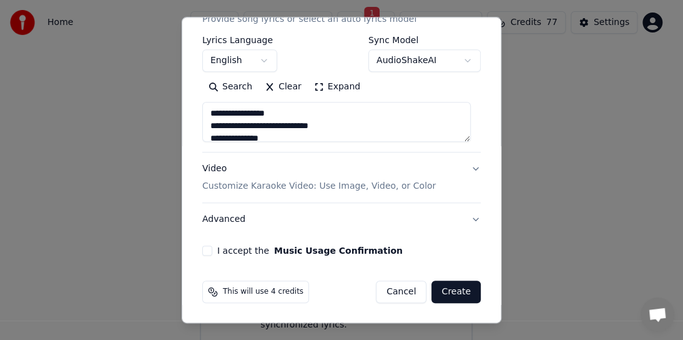
click at [335, 185] on p "Customize Karaoke Video: Use Image, Video, or Color" at bounding box center [319, 186] width 234 height 12
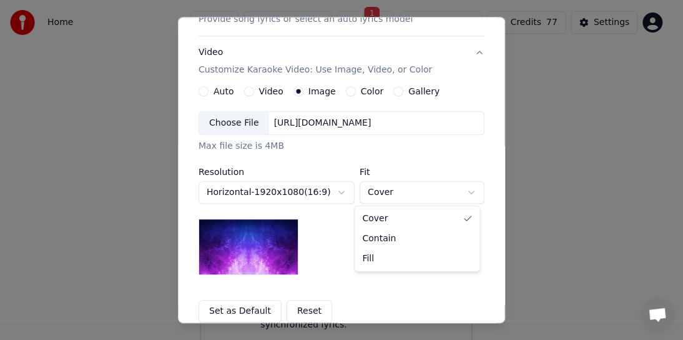
click at [387, 192] on body "Home FAQ Video Guides 1 English Credits 77 Settings Welcome to Youka Library Ac…" at bounding box center [336, 156] width 673 height 392
click at [218, 254] on body "Home FAQ Video Guides 1 English Credits 77 Settings Welcome to Youka Library Ac…" at bounding box center [336, 156] width 673 height 392
click at [465, 194] on body "Home FAQ Video Guides 1 English Credits 77 Settings Welcome to Youka Library Ac…" at bounding box center [336, 156] width 673 height 392
select select "****"
click at [375, 257] on div "**********" at bounding box center [342, 193] width 286 height 164
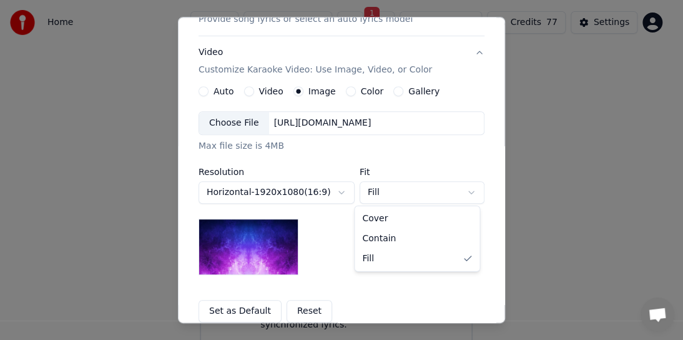
click at [468, 191] on body "Home FAQ Video Guides 1 English Credits 77 Settings Welcome to Youka Library Ac…" at bounding box center [336, 156] width 673 height 392
click at [270, 125] on body "Home FAQ Video Guides 1 English Credits 77 Settings Welcome to Youka Library Ac…" at bounding box center [336, 156] width 673 height 392
click at [296, 123] on div "[URL][DOMAIN_NAME]" at bounding box center [322, 123] width 107 height 12
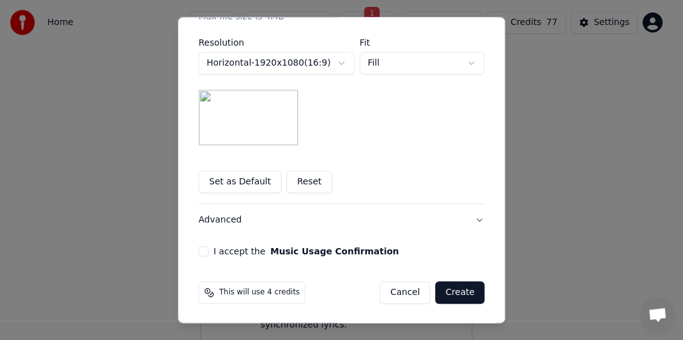
scroll to position [319, 0]
click at [200, 252] on button "I accept the Music Usage Confirmation" at bounding box center [204, 250] width 10 height 10
click at [465, 290] on button "Create" at bounding box center [459, 291] width 49 height 22
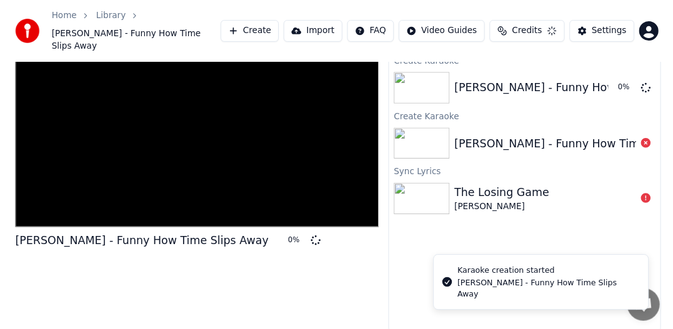
scroll to position [30, 0]
